Goal: Information Seeking & Learning: Learn about a topic

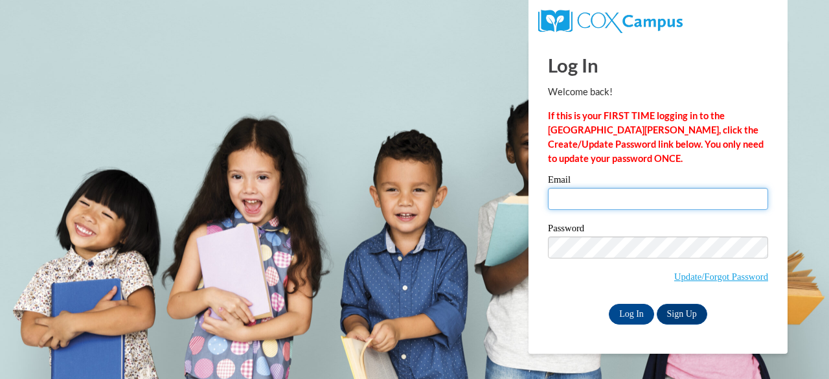
click at [658, 198] on input "Email" at bounding box center [658, 199] width 220 height 22
type input "cmstok8785@ung.edu"
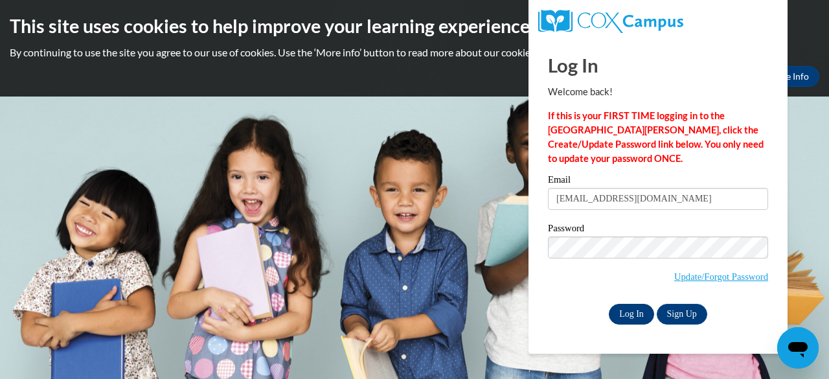
click at [634, 316] on input "Log In" at bounding box center [631, 314] width 45 height 21
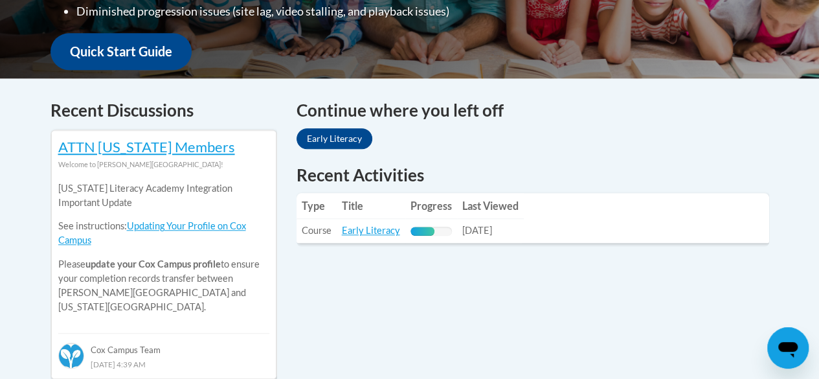
scroll to position [473, 0]
click at [377, 230] on link "Early Literacy" at bounding box center [371, 230] width 58 height 11
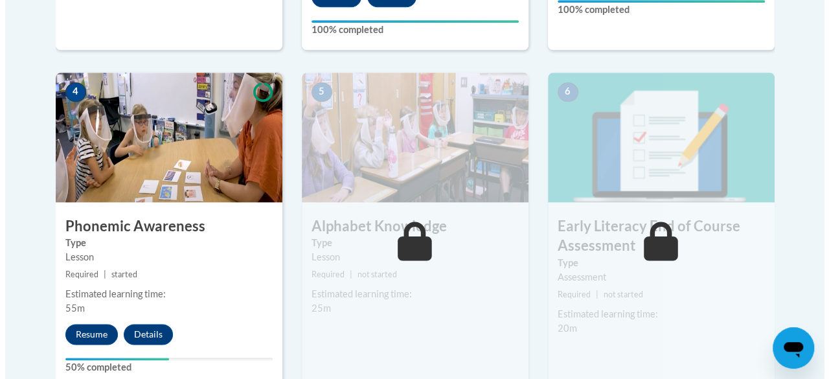
scroll to position [728, 0]
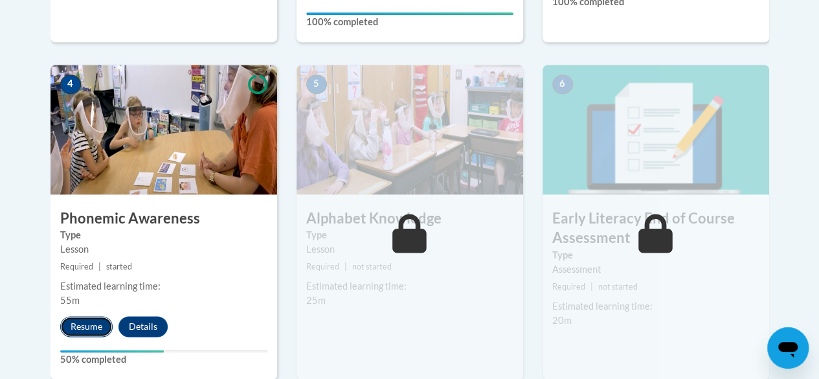
click at [98, 326] on button "Resume" at bounding box center [86, 326] width 52 height 21
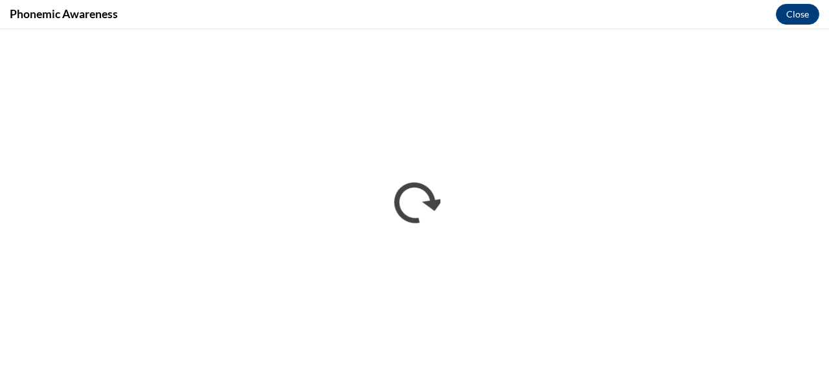
scroll to position [0, 0]
